Goal: Task Accomplishment & Management: Manage account settings

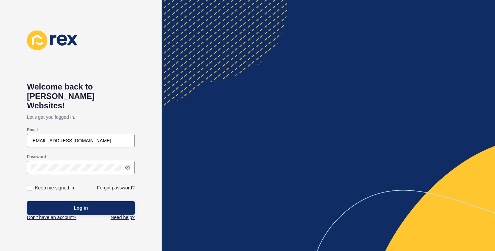
type input "[EMAIL_ADDRESS][DOMAIN_NAME]"
click at [126, 165] on icon at bounding box center [127, 167] width 5 height 5
click at [58, 185] on label "Keep me signed in" at bounding box center [54, 188] width 39 height 7
click at [33, 186] on input "Keep me signed in" at bounding box center [30, 188] width 4 height 4
checkbox input "true"
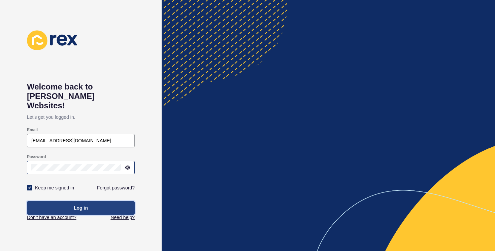
click at [72, 203] on button "Log in" at bounding box center [81, 208] width 108 height 13
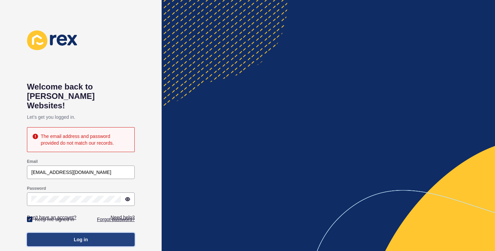
click at [75, 233] on button "Log in" at bounding box center [81, 239] width 108 height 13
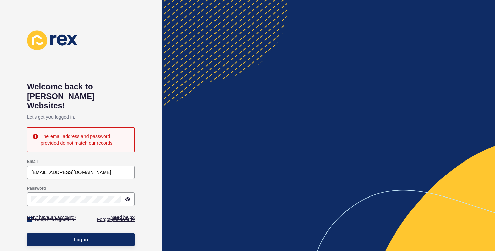
click at [146, 248] on div "Welcome back to [PERSON_NAME] Websites! Let's get you logged in. The email addr…" at bounding box center [81, 125] width 162 height 251
